Goal: Transaction & Acquisition: Purchase product/service

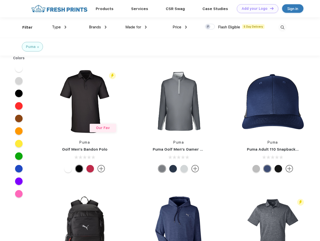
click at [256, 9] on link "Add your Logo Design Tool" at bounding box center [257, 8] width 41 height 9
click at [0, 0] on div "Design Tool" at bounding box center [0, 0] width 0 height 0
click at [270, 8] on link "Add your Logo Design Tool" at bounding box center [257, 8] width 41 height 9
click at [24, 27] on div "Filter" at bounding box center [27, 28] width 10 height 6
click at [59, 27] on span "Type" at bounding box center [56, 27] width 9 height 5
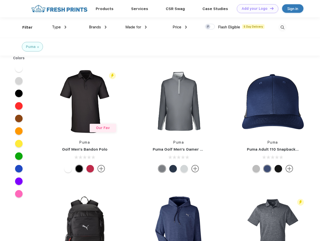
click at [98, 27] on span "Brands" at bounding box center [95, 27] width 12 height 5
click at [136, 27] on span "Made for" at bounding box center [134, 27] width 16 height 5
click at [180, 27] on span "Price" at bounding box center [177, 27] width 9 height 5
click at [210, 27] on div at bounding box center [210, 27] width 10 height 6
click at [208, 27] on input "checkbox" at bounding box center [206, 25] width 3 height 3
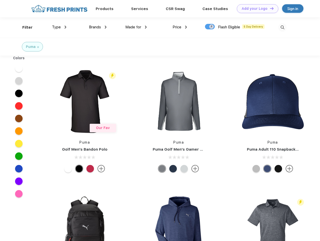
click at [283, 27] on img at bounding box center [283, 27] width 8 height 8
